Goal: Task Accomplishment & Management: Use online tool/utility

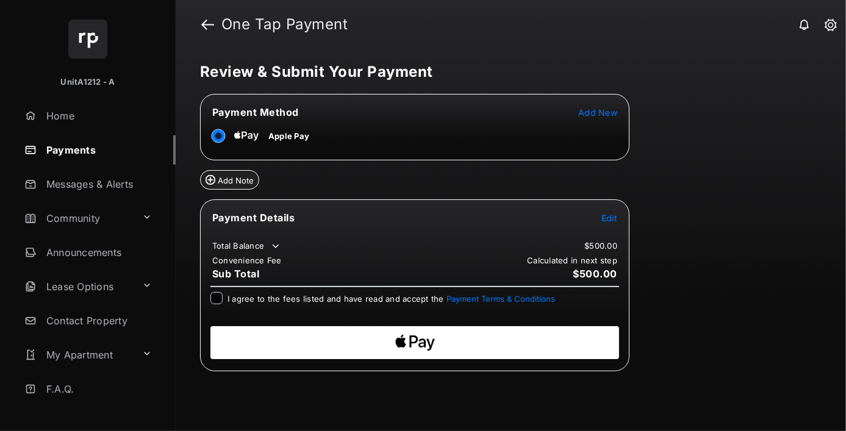
click at [599, 112] on span "Add New" at bounding box center [597, 112] width 39 height 10
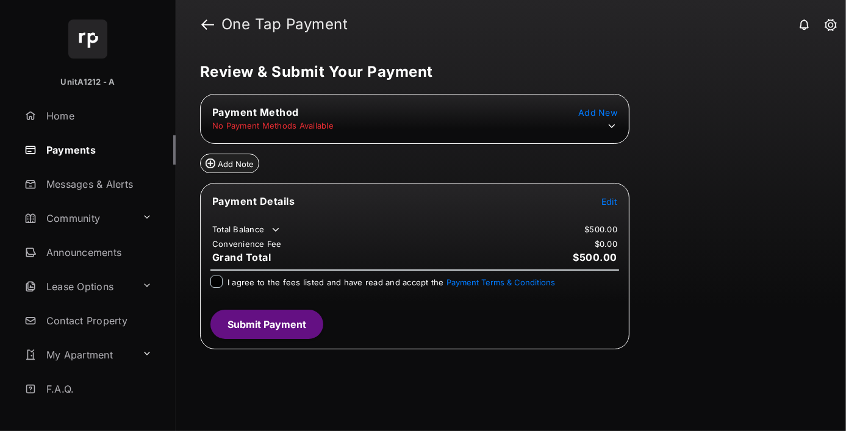
click at [612, 126] on icon at bounding box center [612, 126] width 11 height 11
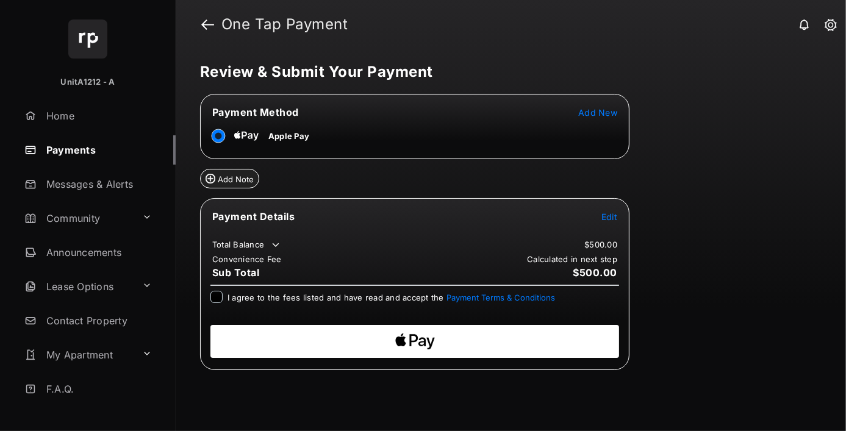
click at [610, 215] on span "Edit" at bounding box center [610, 217] width 16 height 10
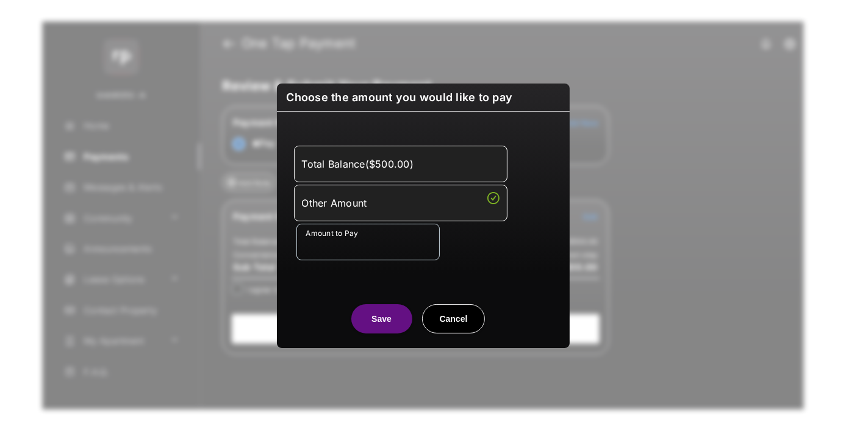
click at [400, 203] on div "Other Amount" at bounding box center [401, 202] width 198 height 21
type input "***"
click at [381, 319] on button "Save" at bounding box center [381, 318] width 61 height 29
